Goal: Information Seeking & Learning: Learn about a topic

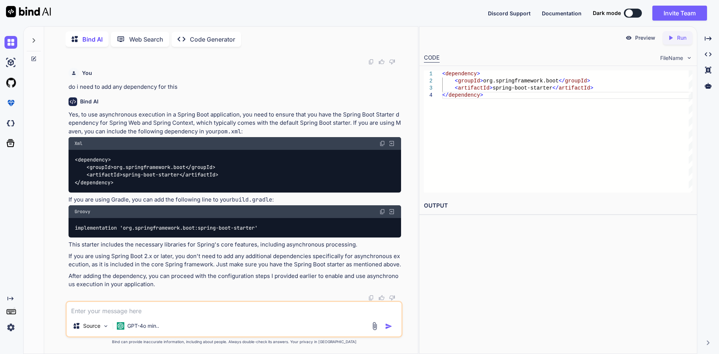
scroll to position [2328, 0]
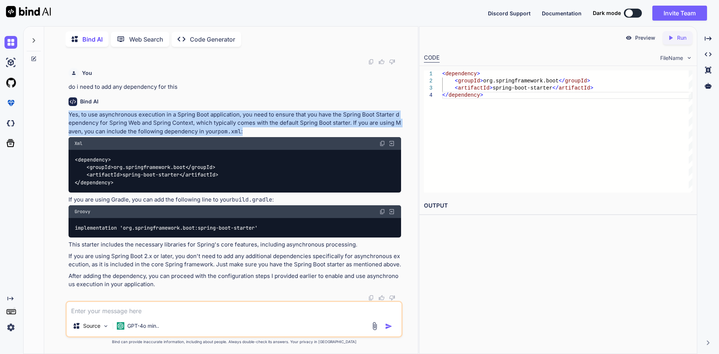
drag, startPoint x: 70, startPoint y: 110, endPoint x: 255, endPoint y: 131, distance: 186.2
click at [255, 131] on p "Yes, to use asynchronous execution in a Spring Boot application, you need to en…" at bounding box center [235, 122] width 333 height 25
drag, startPoint x: 255, startPoint y: 131, endPoint x: 66, endPoint y: 116, distance: 189.7
click at [66, 116] on div "You Poor suggestion quality can often be improved by: a. Using short variable n…" at bounding box center [234, 203] width 337 height 301
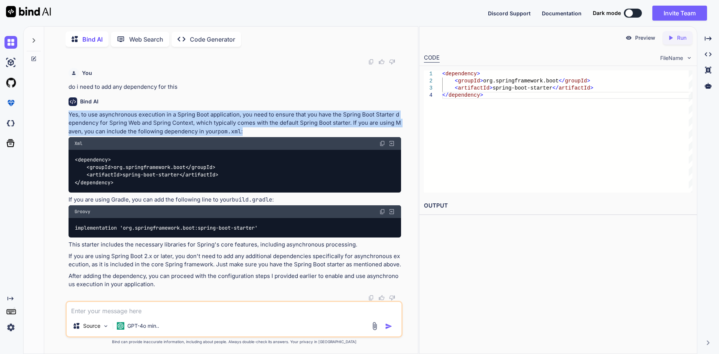
click at [72, 127] on p "Yes, to use asynchronous execution in a Spring Boot application, you need to en…" at bounding box center [235, 122] width 333 height 25
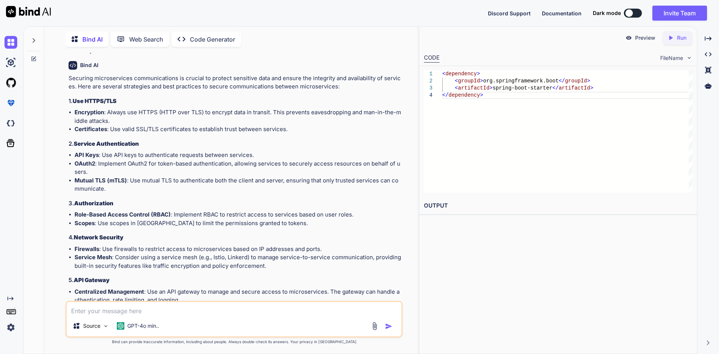
scroll to position [905, 0]
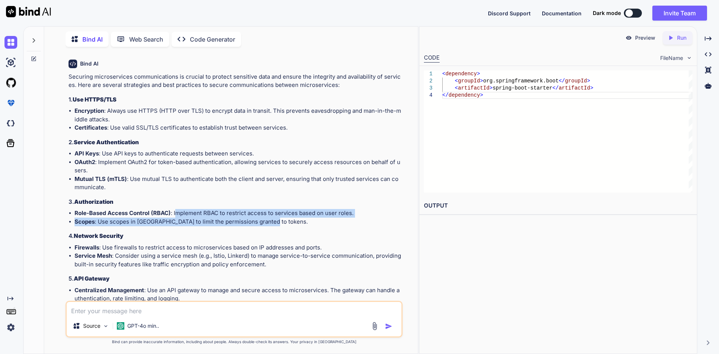
drag, startPoint x: 177, startPoint y: 201, endPoint x: 355, endPoint y: 210, distance: 178.6
click at [355, 210] on ul "Role-Based Access Control (RBAC) : Implement RBAC to restrict access to service…" at bounding box center [235, 217] width 333 height 17
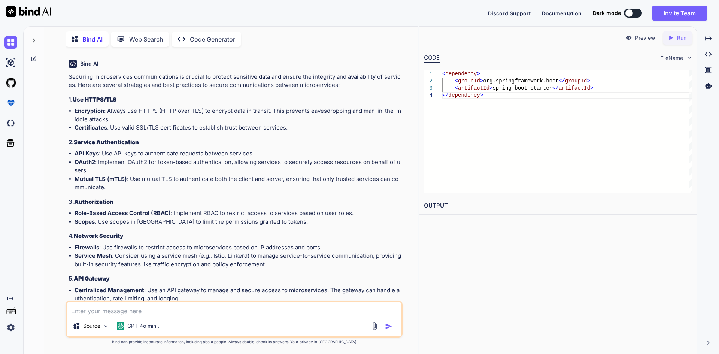
click at [276, 232] on h3 "4. Network Security" at bounding box center [235, 236] width 333 height 9
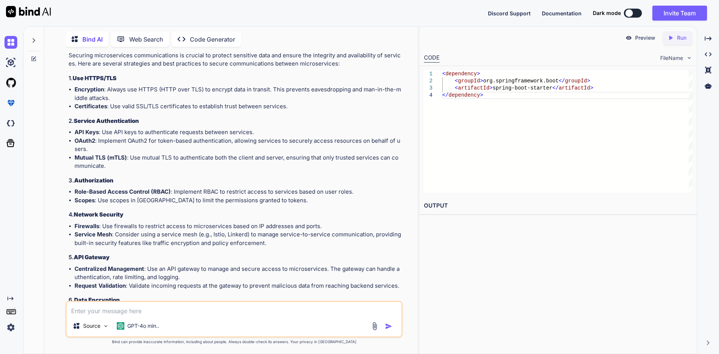
scroll to position [942, 0]
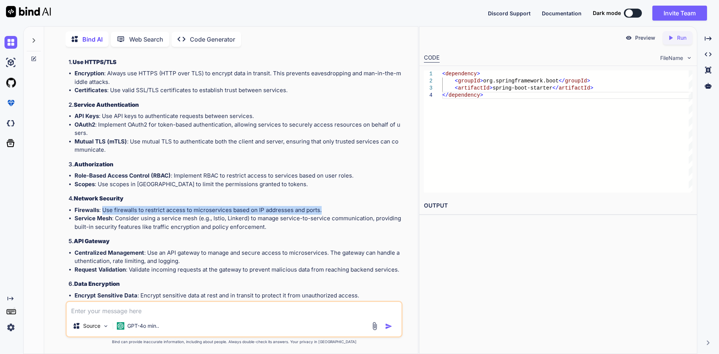
drag, startPoint x: 103, startPoint y: 199, endPoint x: 329, endPoint y: 199, distance: 225.5
click at [329, 206] on li "Firewalls : Use firewalls to restrict access to microservices based on IP addre…" at bounding box center [238, 210] width 327 height 9
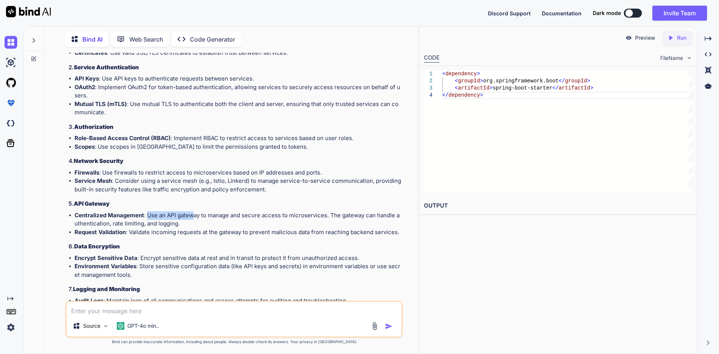
drag, startPoint x: 148, startPoint y: 205, endPoint x: 194, endPoint y: 207, distance: 46.9
click at [194, 211] on li "Centralized Management : Use an API gateway to manage and secure access to micr…" at bounding box center [238, 219] width 327 height 17
click at [197, 211] on li "Centralized Management : Use an API gateway to manage and secure access to micr…" at bounding box center [238, 219] width 327 height 17
drag, startPoint x: 146, startPoint y: 204, endPoint x: 331, endPoint y: 206, distance: 185.0
click at [331, 211] on li "Centralized Management : Use an API gateway to manage and secure access to micr…" at bounding box center [238, 219] width 327 height 17
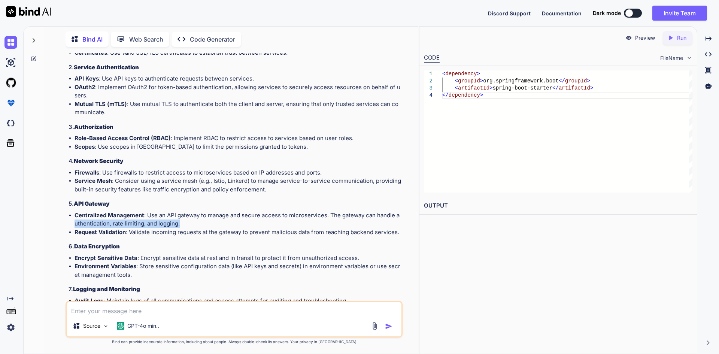
drag, startPoint x: 73, startPoint y: 217, endPoint x: 183, endPoint y: 217, distance: 110.1
click at [183, 217] on ul "Centralized Management : Use an API gateway to manage and secure access to micr…" at bounding box center [235, 223] width 333 height 25
